Goal: Transaction & Acquisition: Purchase product/service

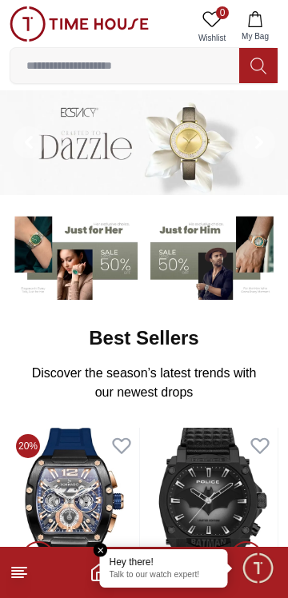
click at [15, 571] on line at bounding box center [17, 571] width 11 height 0
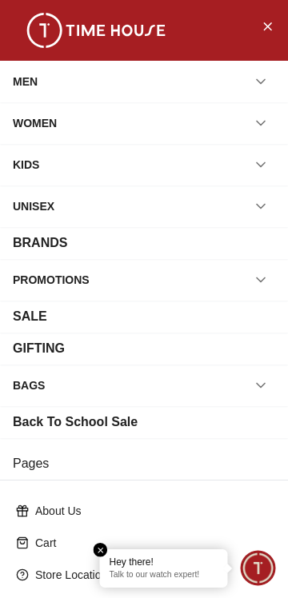
click at [265, 27] on icon "Close Menu" at bounding box center [267, 26] width 13 height 20
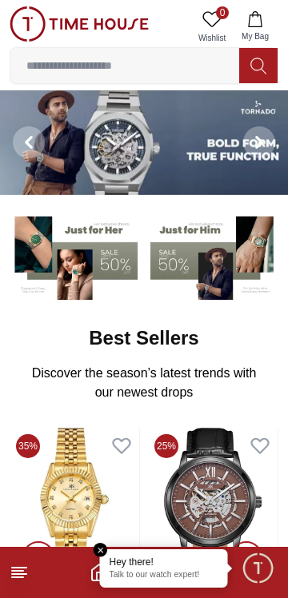
click at [258, 18] on icon "button" at bounding box center [255, 19] width 16 height 16
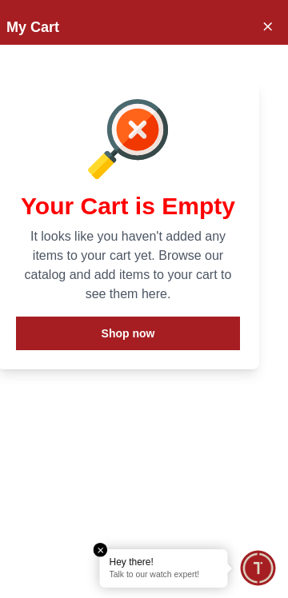
click at [262, 30] on icon "Close Account" at bounding box center [267, 26] width 13 height 20
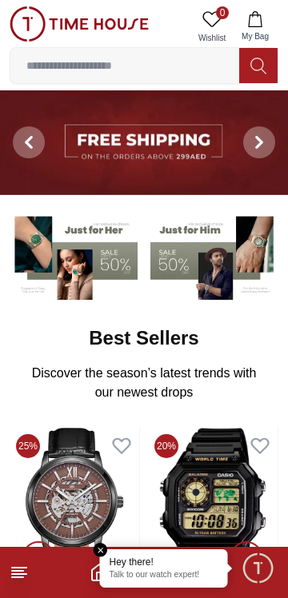
click at [264, 559] on span "Minimize live chat window" at bounding box center [257, 568] width 46 height 46
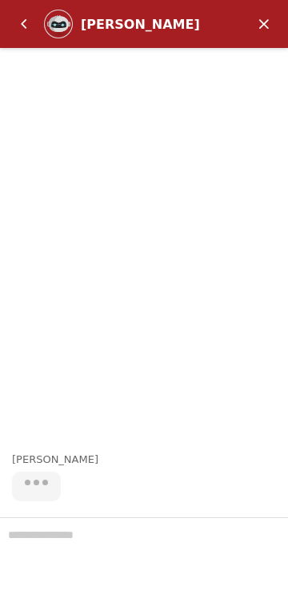
click at [260, 20] on em "Minimize" at bounding box center [264, 24] width 32 height 32
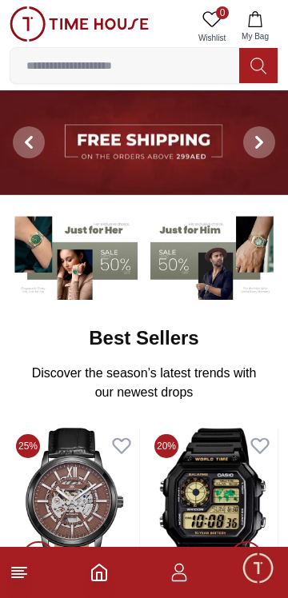
click at [173, 574] on icon "button" at bounding box center [179, 572] width 19 height 19
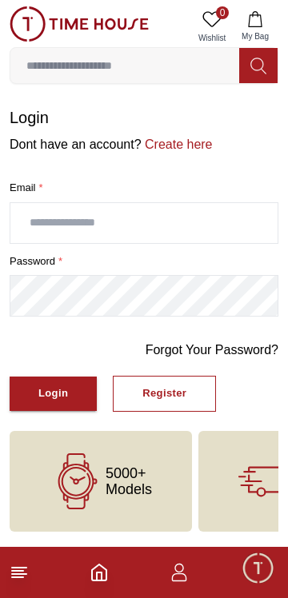
click at [166, 217] on input "text" at bounding box center [143, 223] width 267 height 40
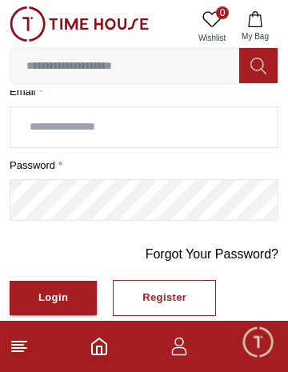
scroll to position [95, 0]
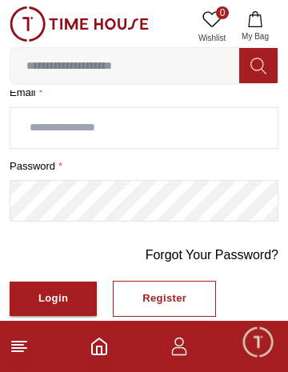
click at [63, 295] on div "Login" at bounding box center [53, 298] width 30 height 18
type input "**********"
click at [40, 295] on div "Login" at bounding box center [53, 298] width 30 height 18
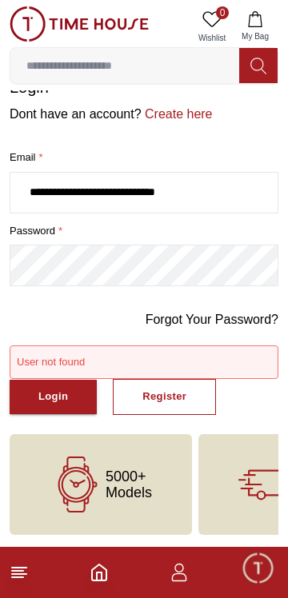
scroll to position [0, 0]
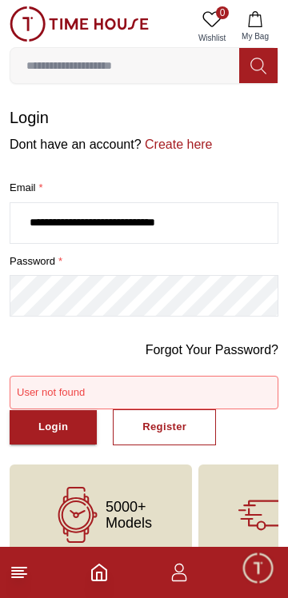
click at [21, 574] on line at bounding box center [19, 574] width 14 height 0
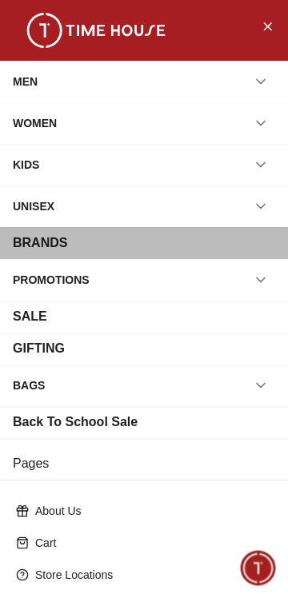
click at [29, 237] on div "BRANDS" at bounding box center [40, 243] width 54 height 19
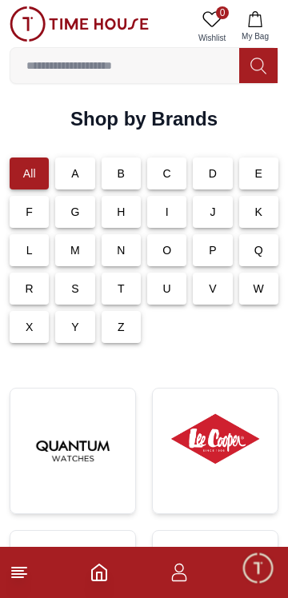
click at [163, 166] on p "C" at bounding box center [167, 174] width 8 height 16
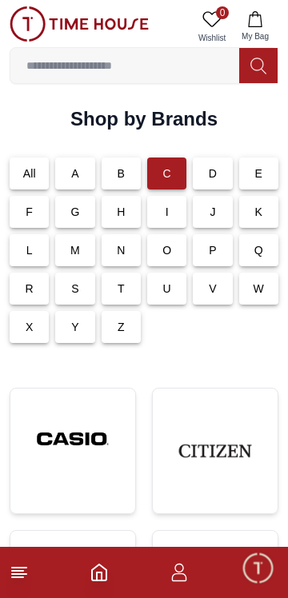
click at [98, 465] on img at bounding box center [72, 438] width 99 height 75
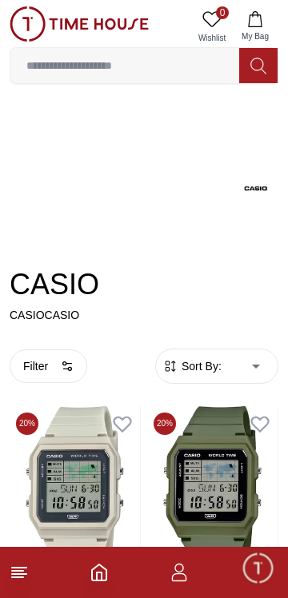
scroll to position [48, 0]
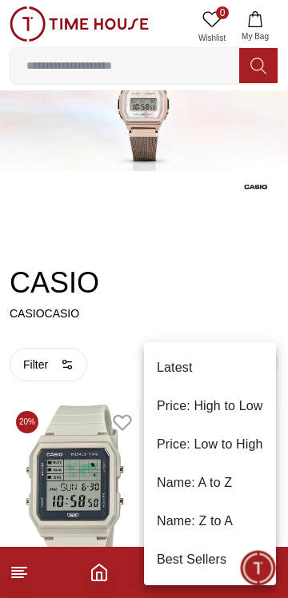
click at [221, 254] on div at bounding box center [144, 299] width 288 height 598
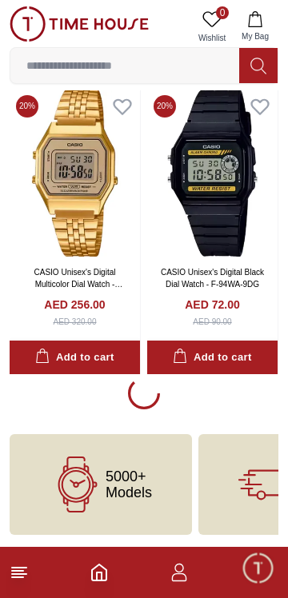
scroll to position [2991, 0]
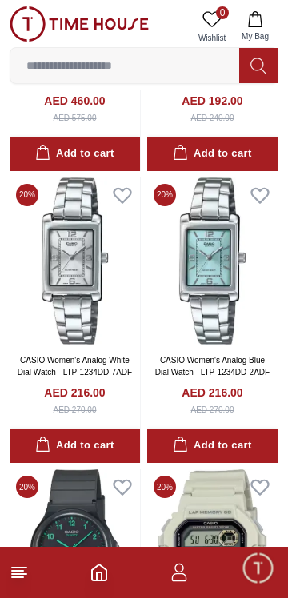
scroll to position [3927, 0]
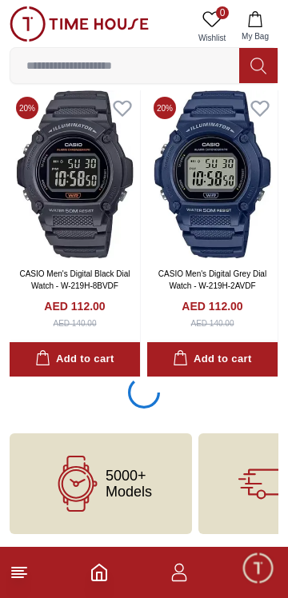
scroll to position [8837, 0]
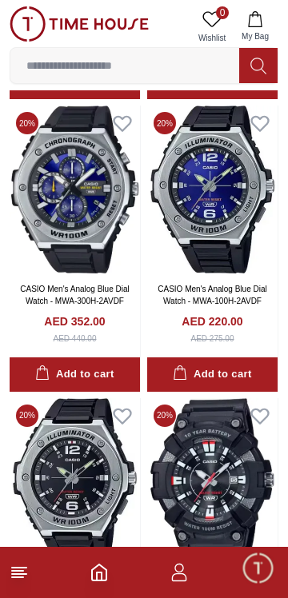
scroll to position [9999, 0]
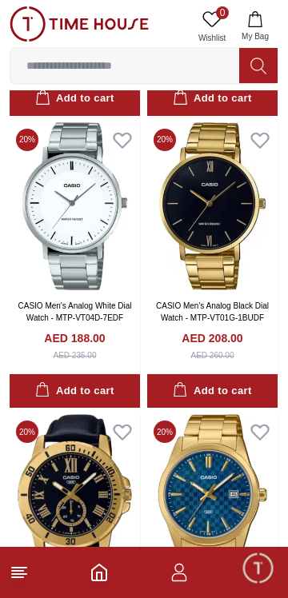
scroll to position [11149, 0]
